Goal: Information Seeking & Learning: Find specific fact

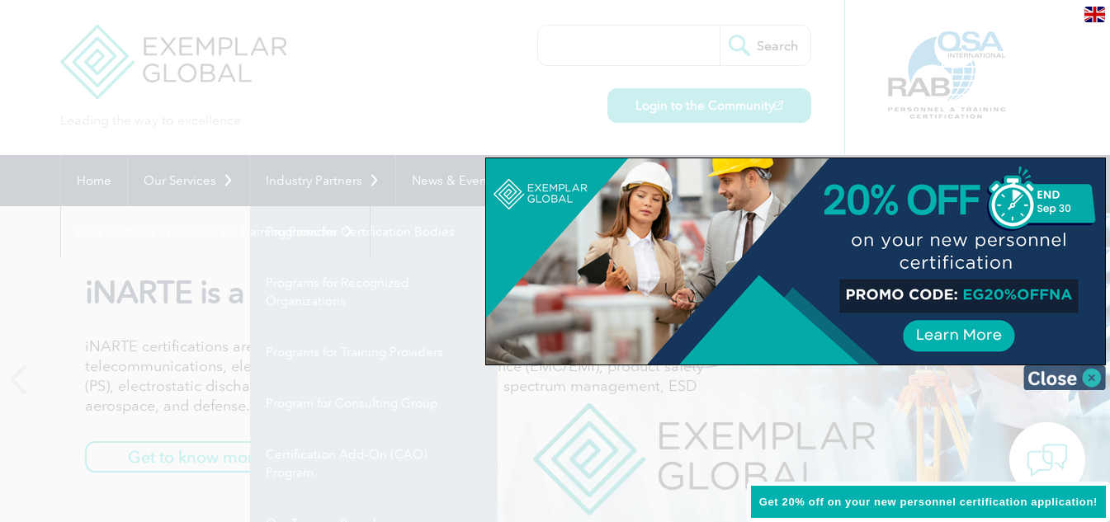
click at [1091, 379] on img at bounding box center [1064, 378] width 83 height 25
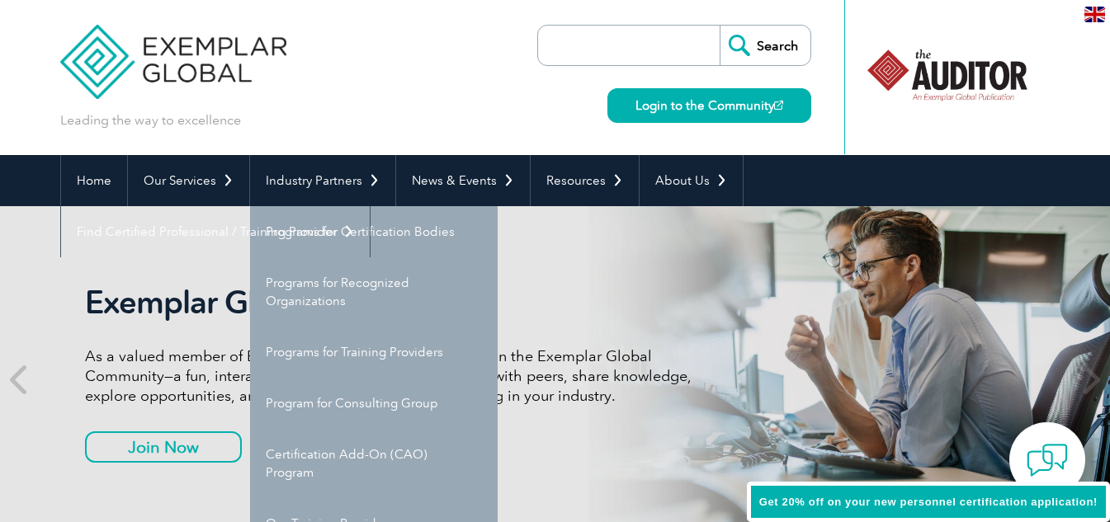
click at [352, 86] on div "Leading the way to excellence Search Login to the Community ▼" at bounding box center [555, 77] width 990 height 155
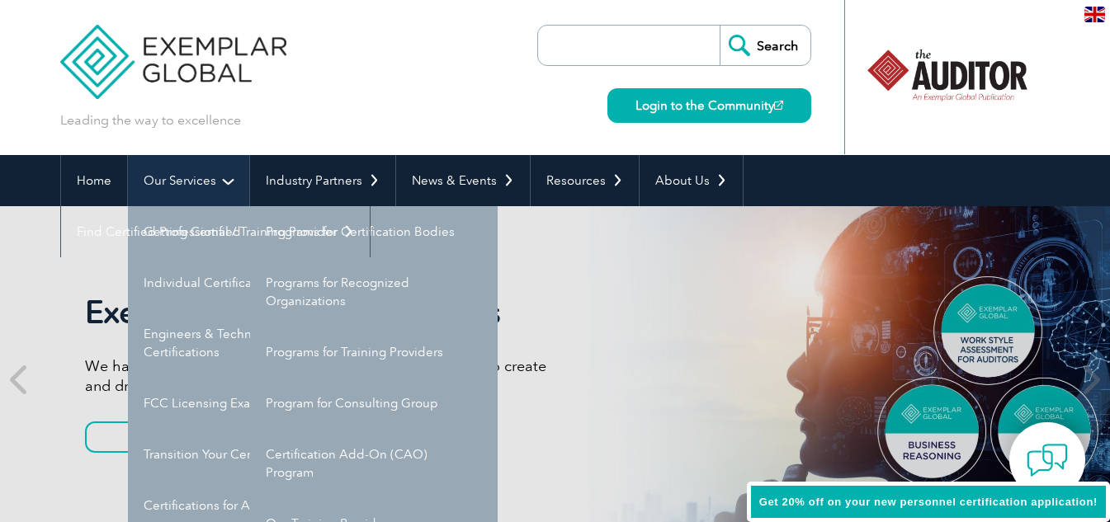
click at [204, 193] on link "Our Services" at bounding box center [188, 180] width 121 height 51
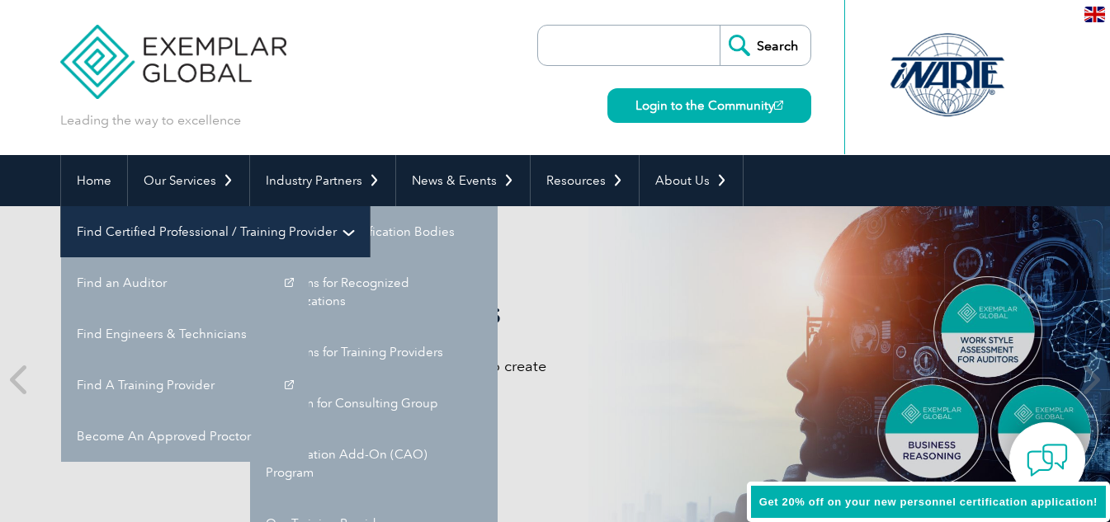
click at [370, 206] on link "Find Certified Professional / Training Provider" at bounding box center [215, 231] width 309 height 51
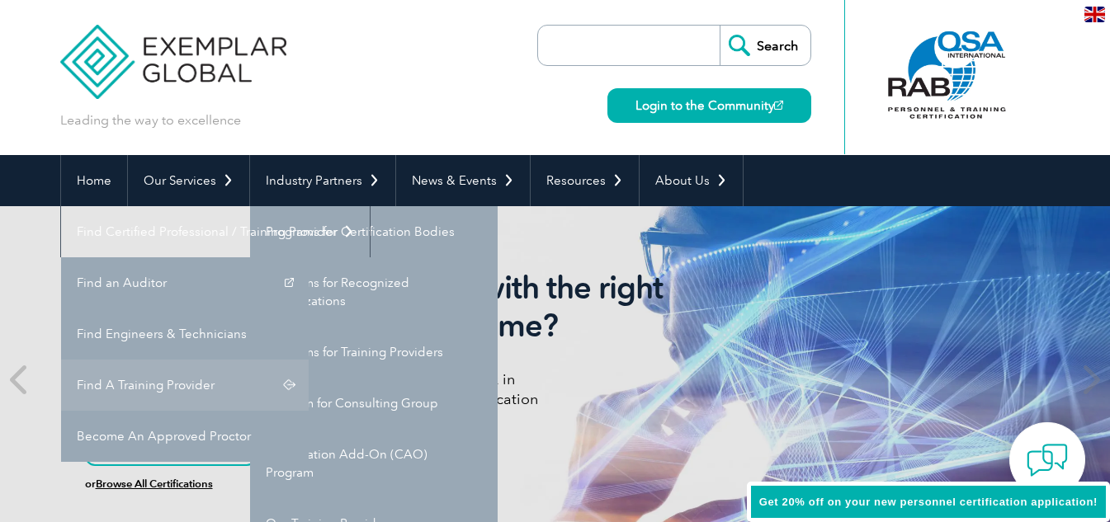
click at [309, 360] on link "Find A Training Provider" at bounding box center [185, 385] width 248 height 51
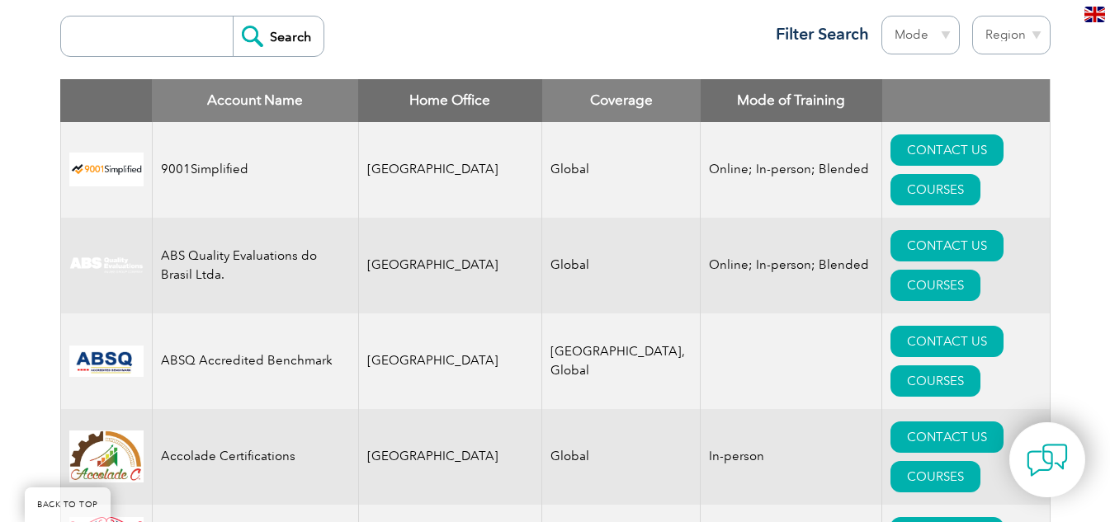
scroll to position [660, 0]
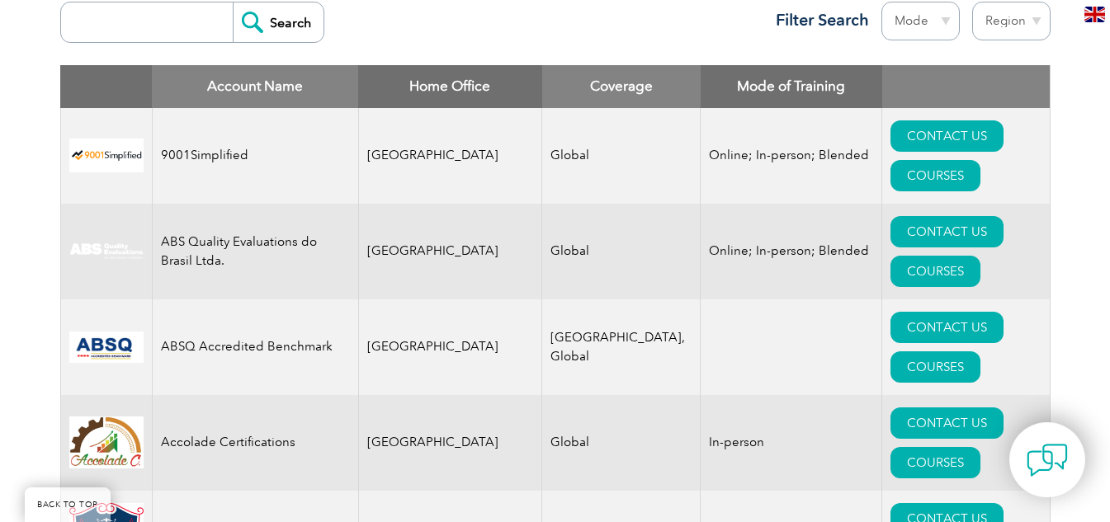
click at [113, 20] on input "search" at bounding box center [150, 22] width 163 height 40
type input "skedmia"
click at [305, 22] on input "Search" at bounding box center [278, 22] width 91 height 40
click at [271, 16] on input "Search" at bounding box center [278, 22] width 91 height 40
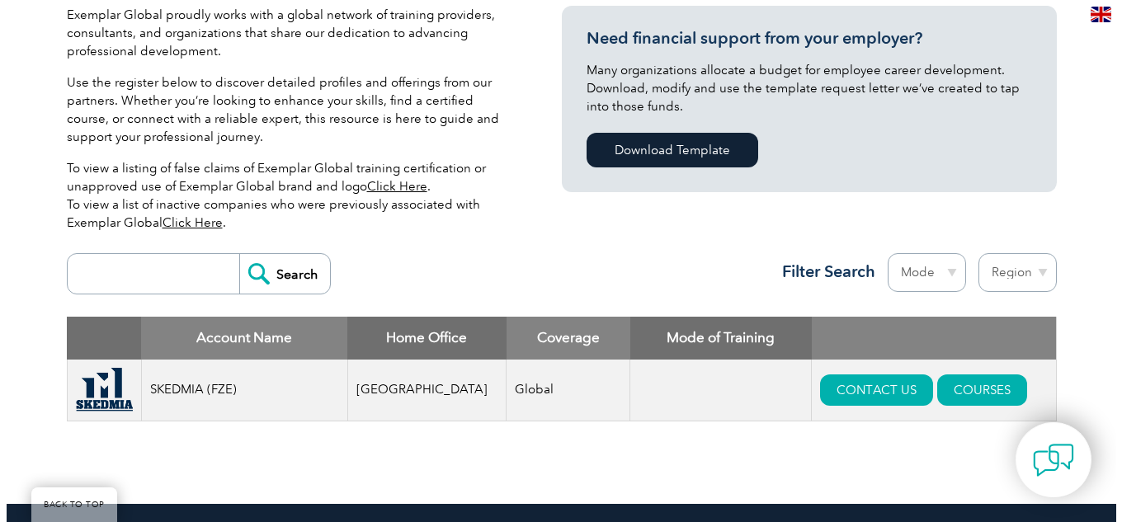
scroll to position [413, 0]
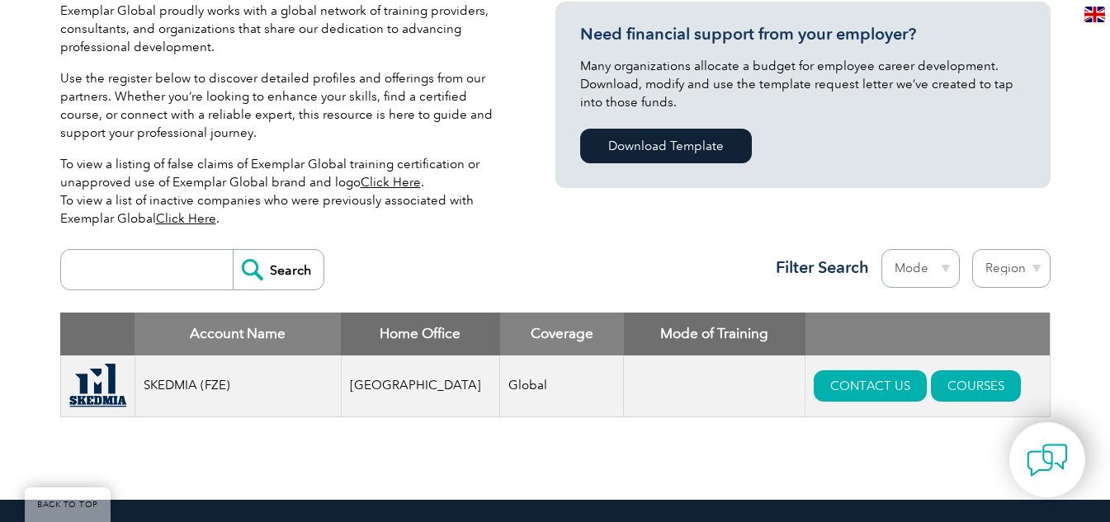
drag, startPoint x: 374, startPoint y: 253, endPoint x: 397, endPoint y: 264, distance: 25.5
click at [397, 264] on div "Search Region [GEOGRAPHIC_DATA] [GEOGRAPHIC_DATA] [GEOGRAPHIC_DATA] [GEOGRAPHIC…" at bounding box center [555, 277] width 990 height 72
drag, startPoint x: 63, startPoint y: 424, endPoint x: 49, endPoint y: 424, distance: 14.0
click at [60, 428] on div "Account Name Home Office Coverage Mode of Training SKEDMIA (FZE) [GEOGRAPHIC_DA…" at bounding box center [555, 378] width 990 height 130
drag, startPoint x: 41, startPoint y: 423, endPoint x: 264, endPoint y: 459, distance: 225.6
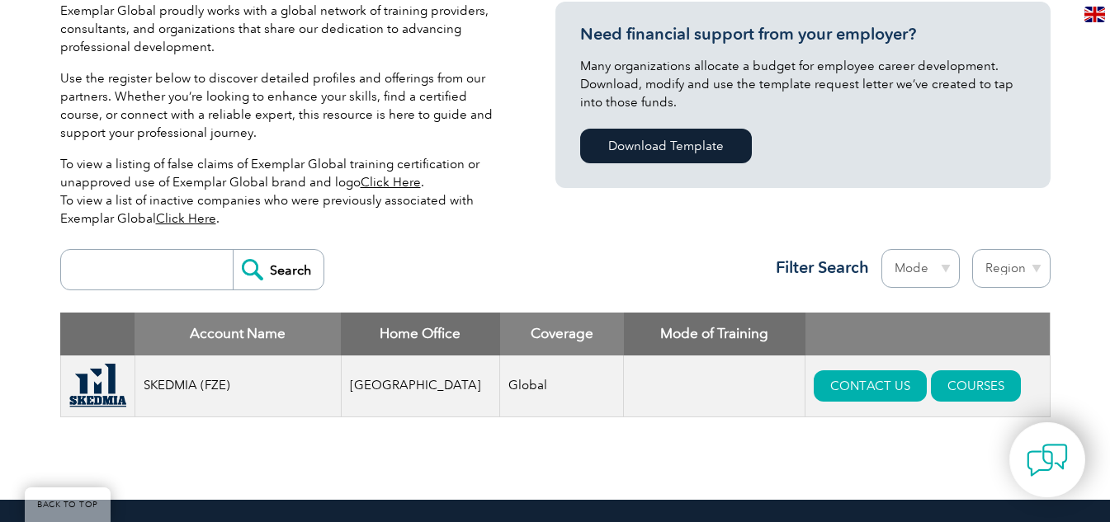
click at [249, 461] on div "Exemplar Global proudly works with a global network of training providers, cons…" at bounding box center [555, 226] width 1110 height 548
click at [947, 387] on link "COURSES" at bounding box center [976, 386] width 90 height 31
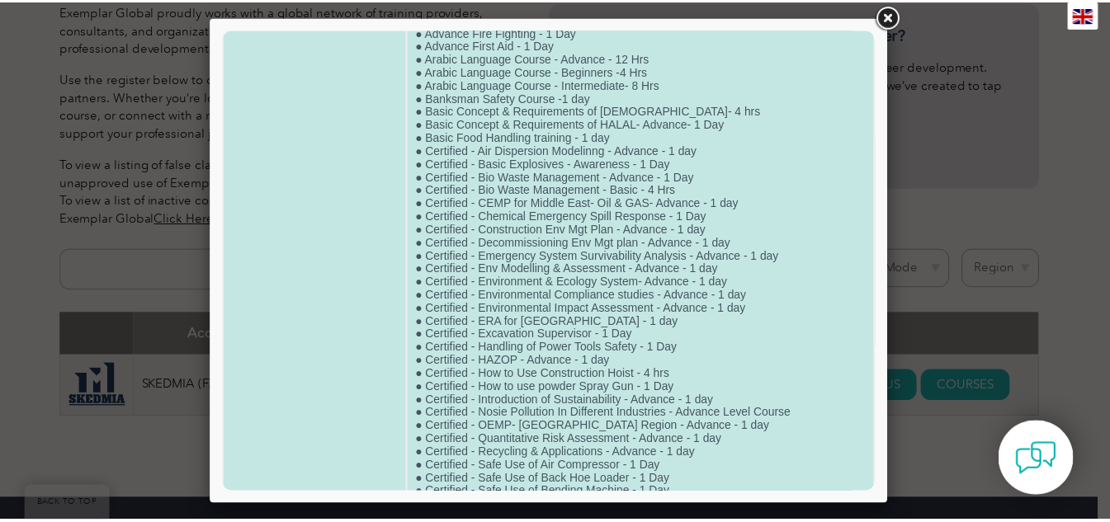
scroll to position [0, 0]
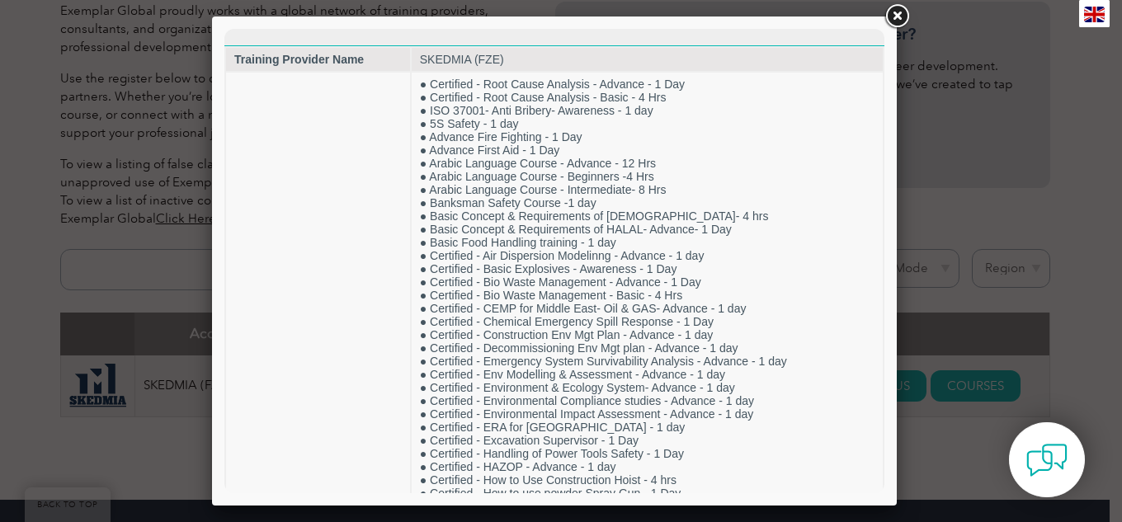
click at [894, 17] on link at bounding box center [897, 17] width 30 height 30
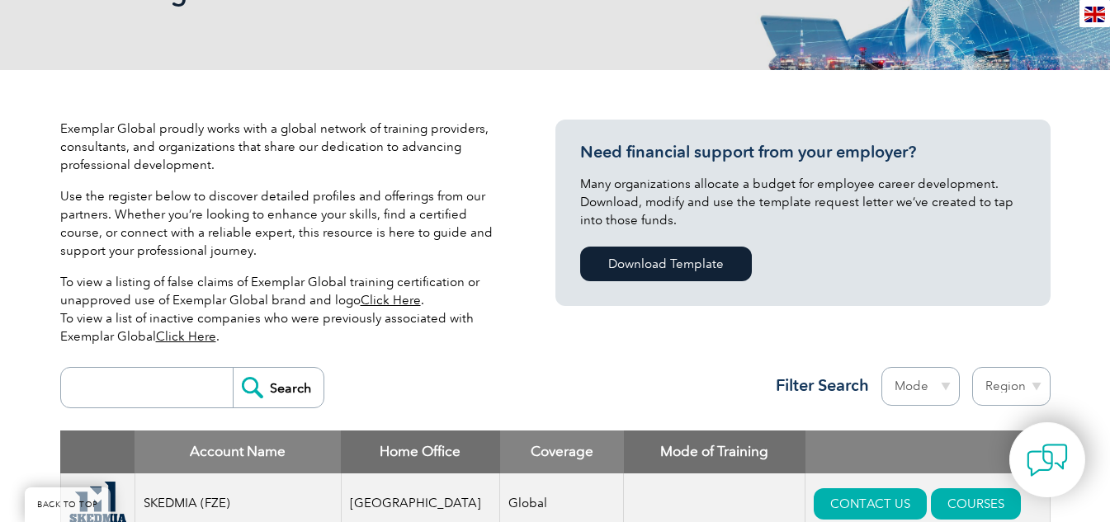
scroll to position [83, 0]
